Goal: Contribute content: Add original content to the website for others to see

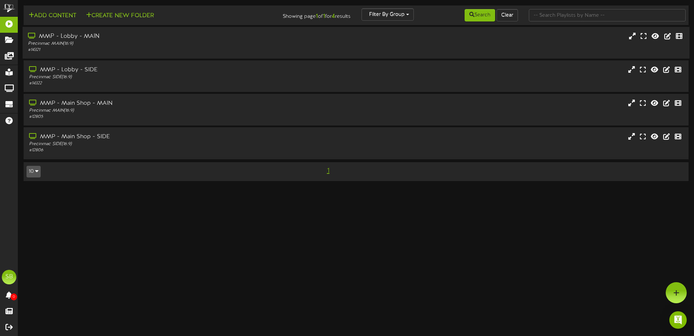
click at [68, 34] on div "MMP - Lobby - MAIN" at bounding box center [161, 36] width 267 height 8
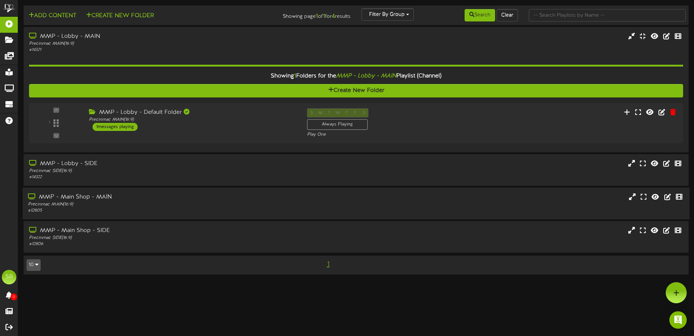
click at [90, 197] on div "MMP - Main Shop - MAIN" at bounding box center [161, 197] width 267 height 8
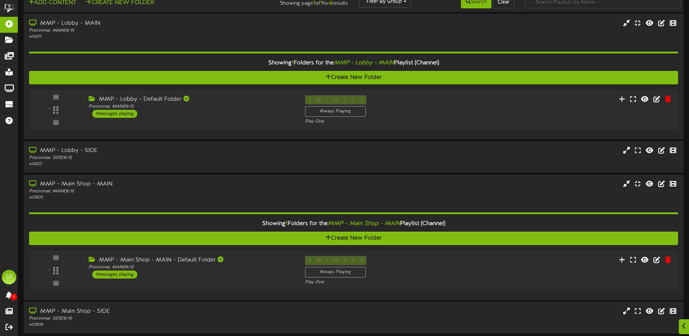
scroll to position [40, 0]
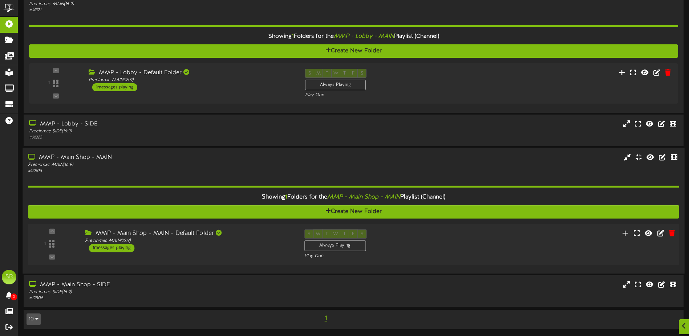
click at [156, 232] on div "MMP - Main Shop - MAIN - Default Folder" at bounding box center [189, 233] width 208 height 8
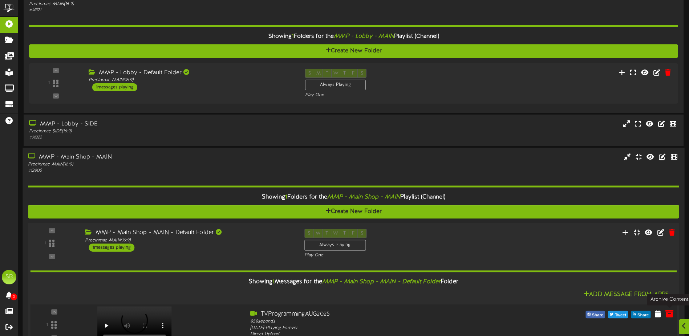
click at [667, 316] on icon at bounding box center [669, 313] width 8 height 8
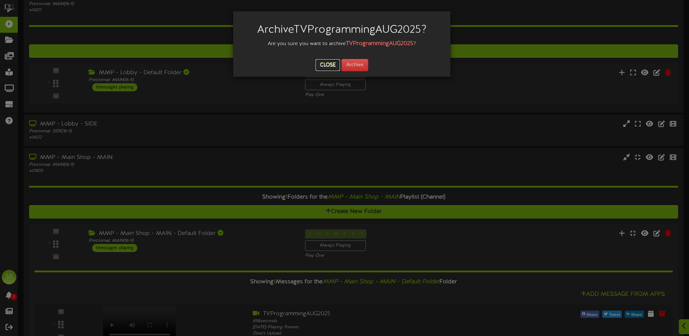
click at [328, 62] on button "Close" at bounding box center [328, 65] width 24 height 12
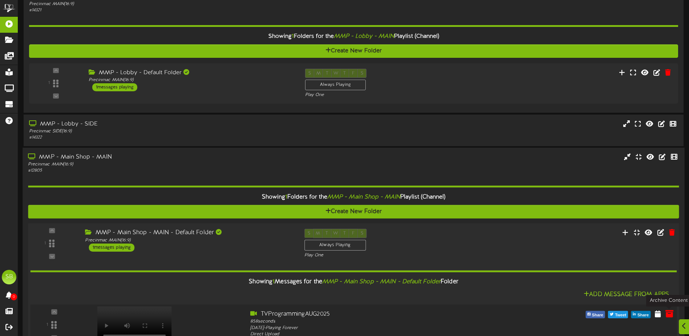
click at [671, 313] on icon at bounding box center [669, 313] width 8 height 8
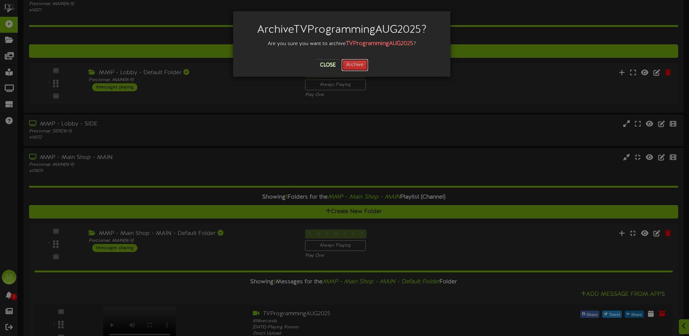
click at [354, 64] on button "Archive" at bounding box center [354, 65] width 27 height 12
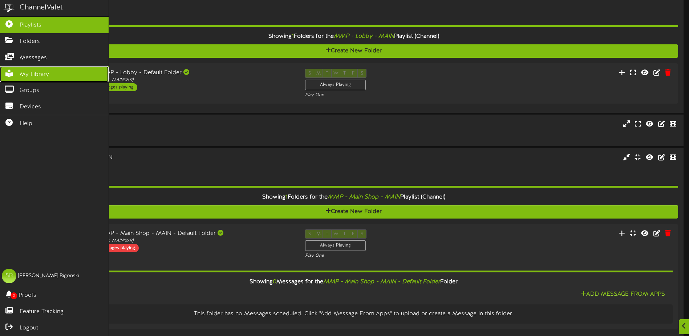
click at [25, 70] on span "My Library" at bounding box center [34, 74] width 29 height 8
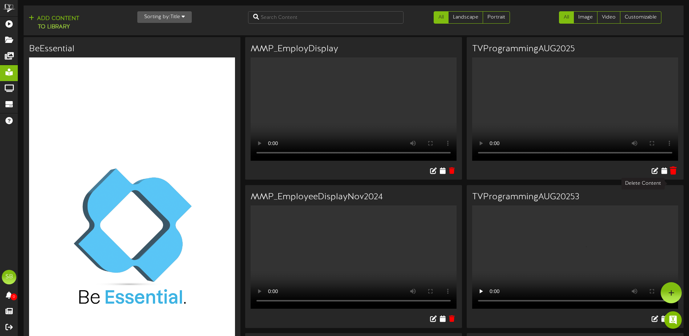
click at [674, 174] on icon at bounding box center [673, 170] width 7 height 8
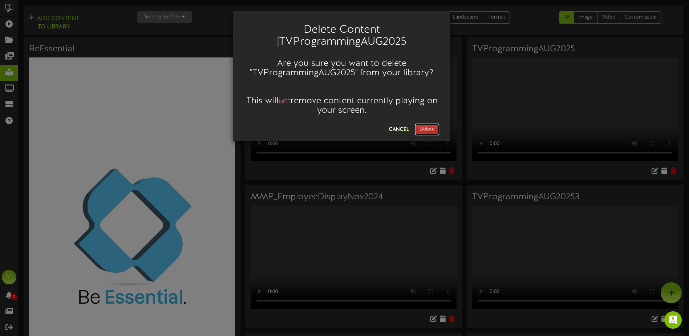
click at [438, 133] on button "Delete" at bounding box center [427, 129] width 25 height 12
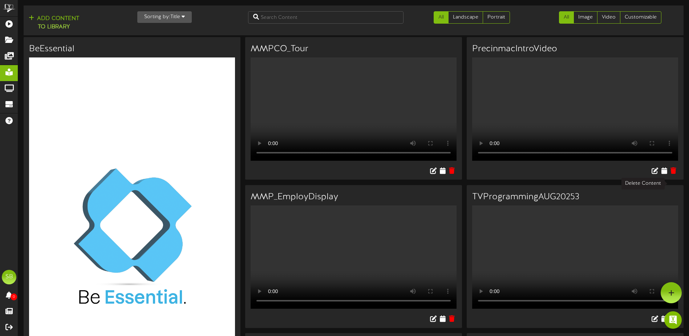
click at [677, 313] on button at bounding box center [672, 318] width 11 height 11
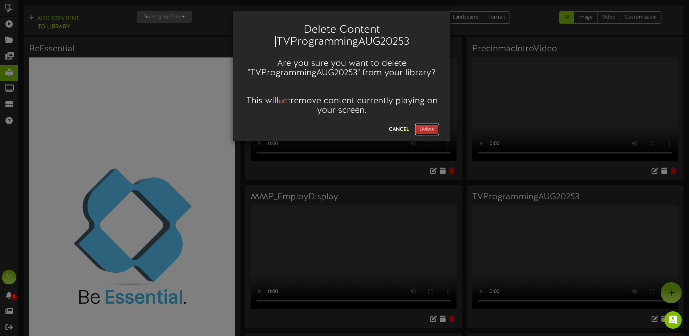
click at [427, 129] on button "Delete" at bounding box center [427, 129] width 25 height 12
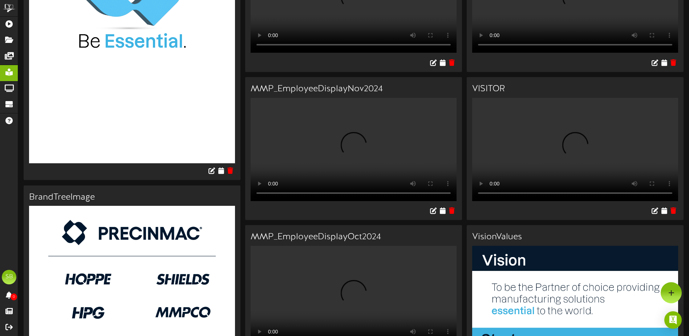
scroll to position [254, 0]
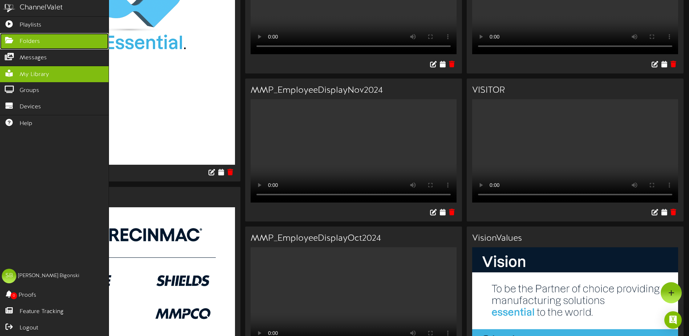
click at [48, 42] on link "Folders" at bounding box center [54, 41] width 109 height 16
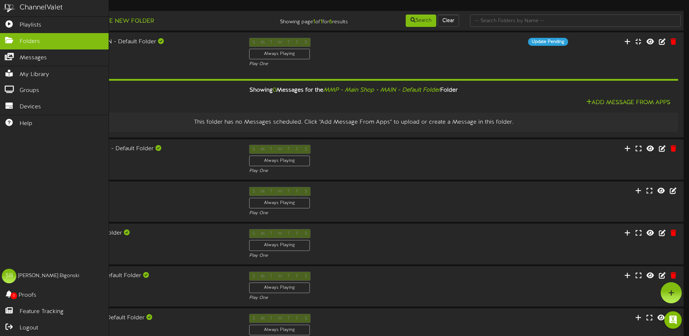
click at [42, 6] on div "ChannelValet" at bounding box center [41, 8] width 43 height 11
click at [49, 77] on link "My Library" at bounding box center [54, 74] width 109 height 16
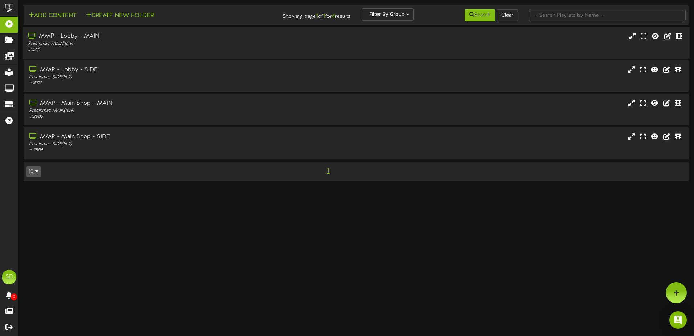
click at [71, 34] on div "MMP - Lobby - MAIN" at bounding box center [161, 36] width 267 height 8
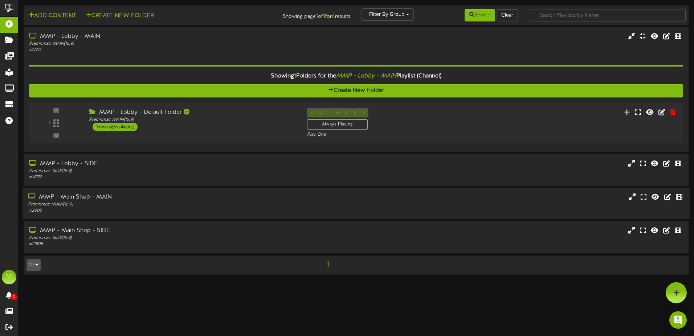
click at [102, 197] on div "MMP - Main Shop - MAIN" at bounding box center [161, 197] width 267 height 8
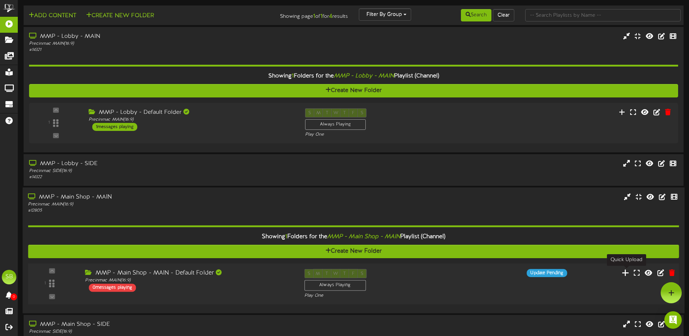
click at [626, 271] on icon at bounding box center [626, 272] width 8 height 8
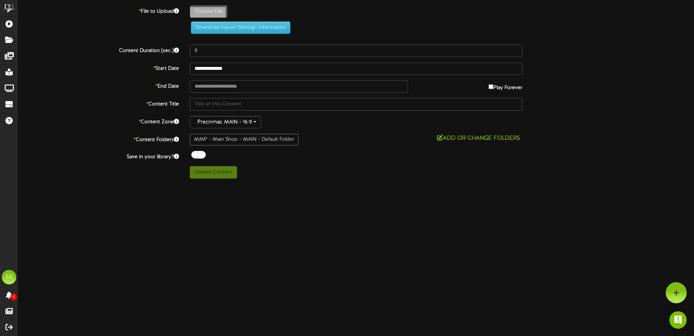
type input "**********"
type input "TVProgrammingAUG2025"
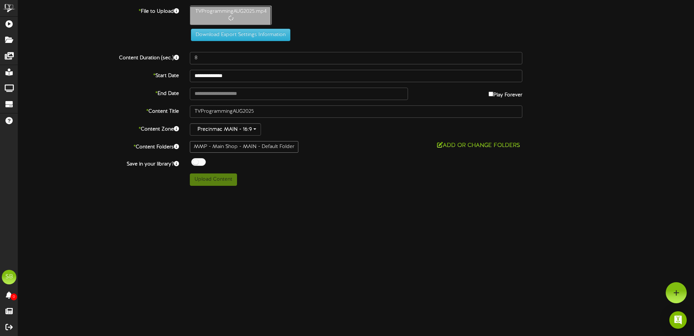
type input "828"
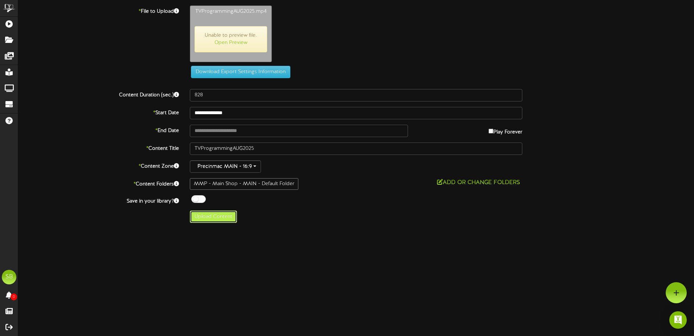
click at [232, 213] on button "Upload Content" at bounding box center [213, 216] width 47 height 12
type input "**********"
